Goal: Transaction & Acquisition: Purchase product/service

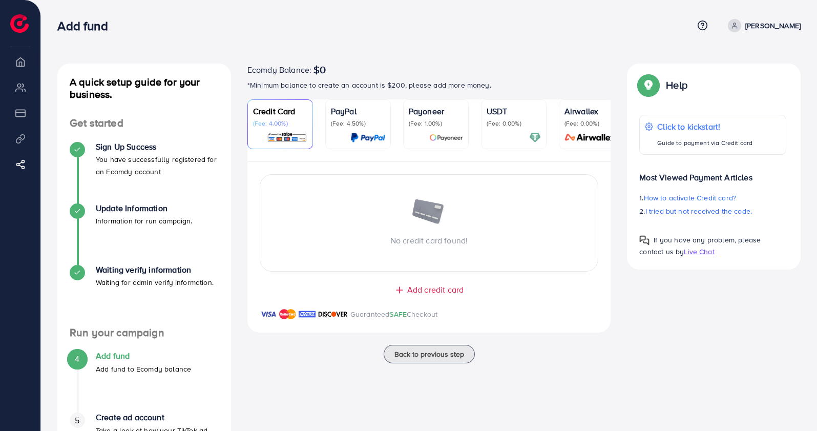
drag, startPoint x: 426, startPoint y: 160, endPoint x: 446, endPoint y: 160, distance: 19.5
click at [446, 160] on ul "Credit Card (Fee: 4.00%) PayPal (Fee: 4.50%) Payoneer (Fee: 1.00%) USDT (Fee: 0…" at bounding box center [429, 130] width 364 height 62
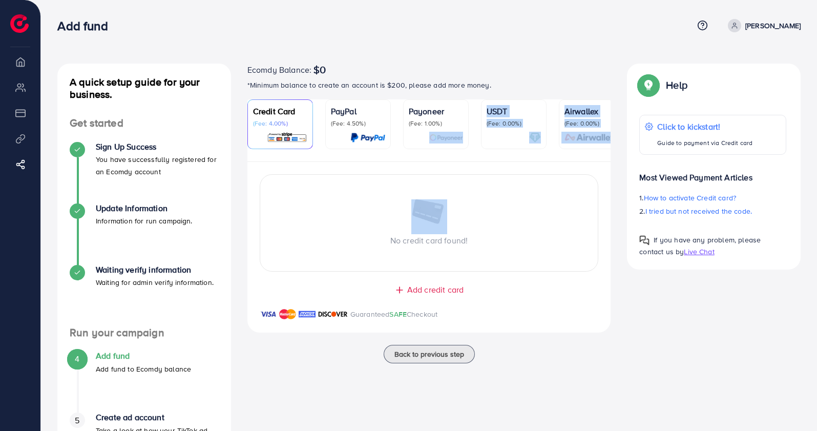
drag, startPoint x: 446, startPoint y: 160, endPoint x: 401, endPoint y: 165, distance: 44.8
click at [429, 165] on div "Credit Card (Fee: 4.00%) PayPal (Fee: 4.50%) Payoneer (Fee: 1.00%) USDT (Fee: 0…" at bounding box center [429, 221] width 364 height 245
click at [484, 189] on div "No credit card found!" at bounding box center [429, 222] width 339 height 97
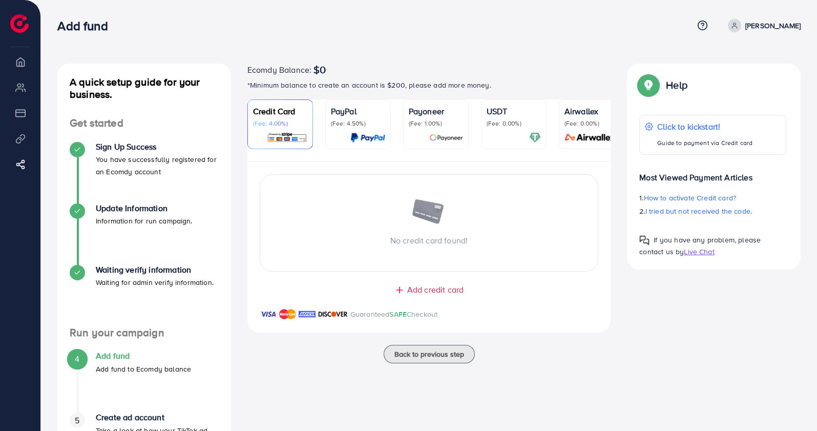
click at [19, 23] on img at bounding box center [19, 23] width 18 height 18
